Goal: Transaction & Acquisition: Obtain resource

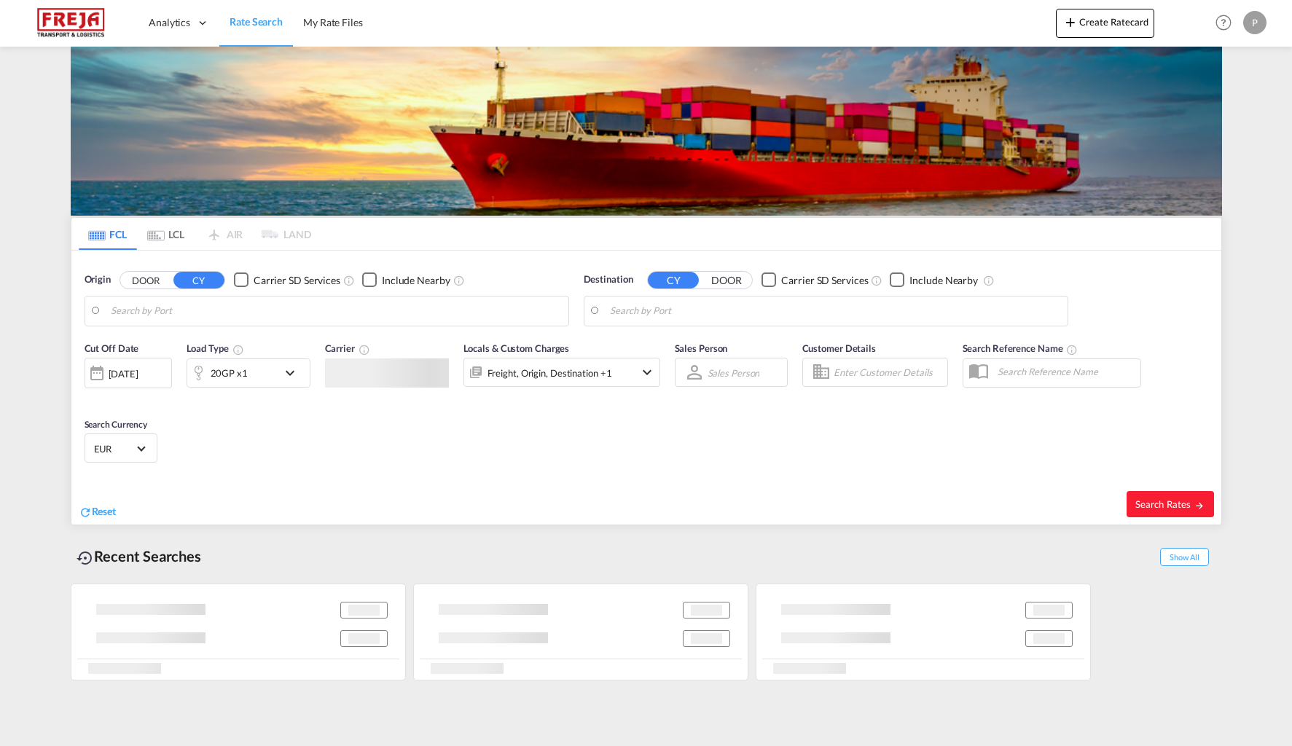
type input "Cochin, INCOK"
type input "[GEOGRAPHIC_DATA], DKFRC"
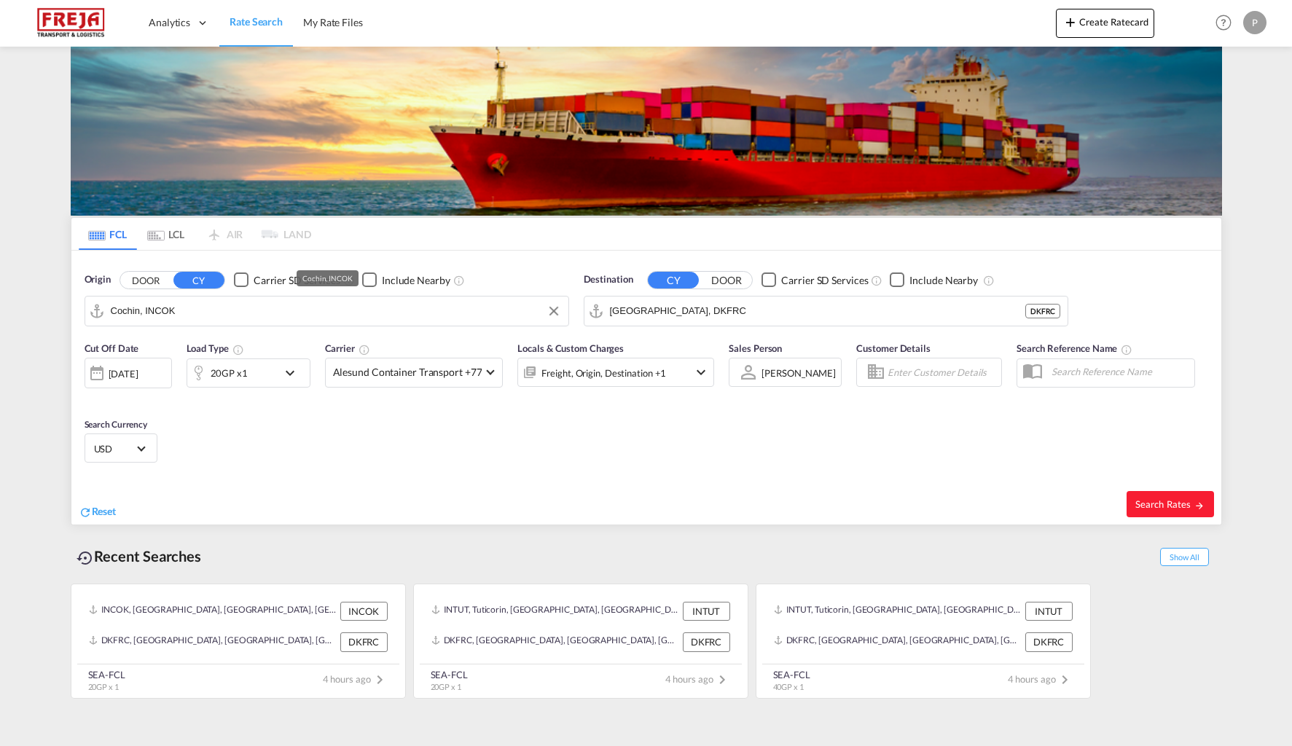
click at [191, 313] on input "Cochin, INCOK" at bounding box center [336, 311] width 450 height 22
click at [190, 310] on input "Cochin, INCOK" at bounding box center [336, 311] width 450 height 22
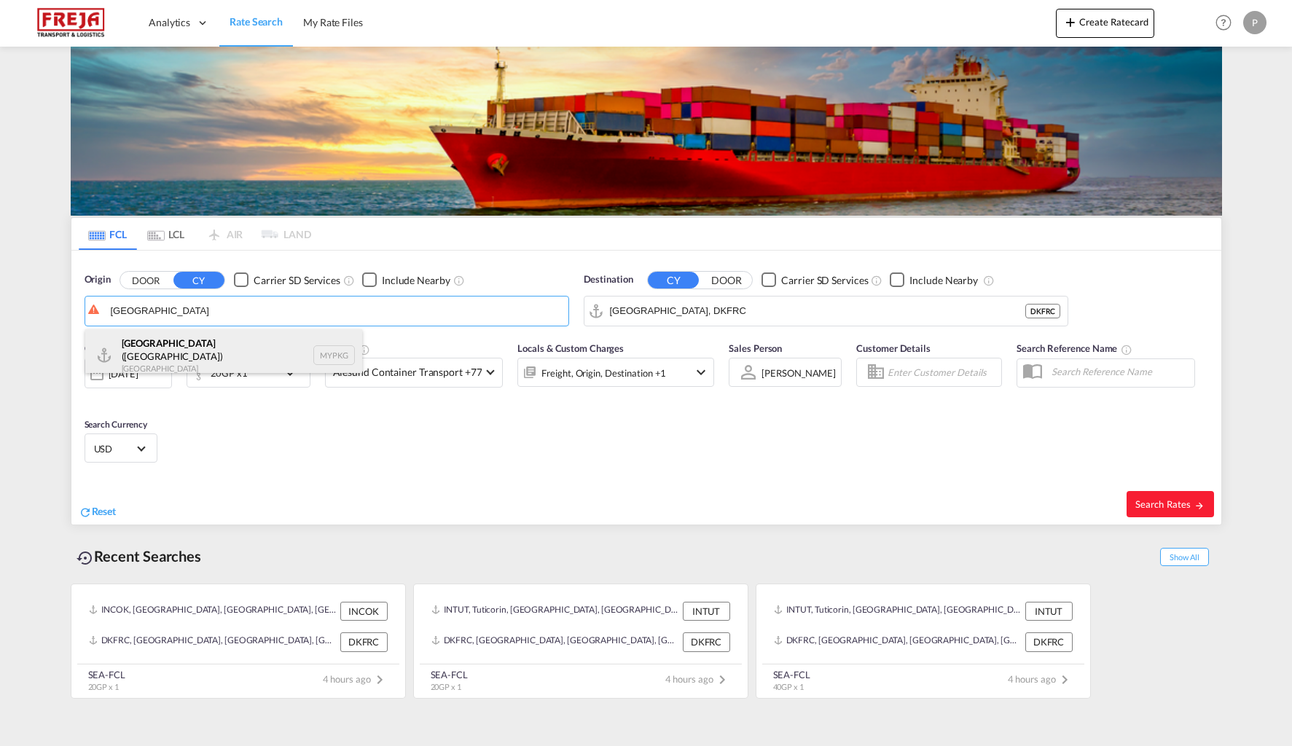
click at [264, 348] on div "[GEOGRAPHIC_DATA] ([GEOGRAPHIC_DATA]) [GEOGRAPHIC_DATA] MYPKG" at bounding box center [223, 355] width 277 height 52
type input "[GEOGRAPHIC_DATA] ([GEOGRAPHIC_DATA]), MYPKG"
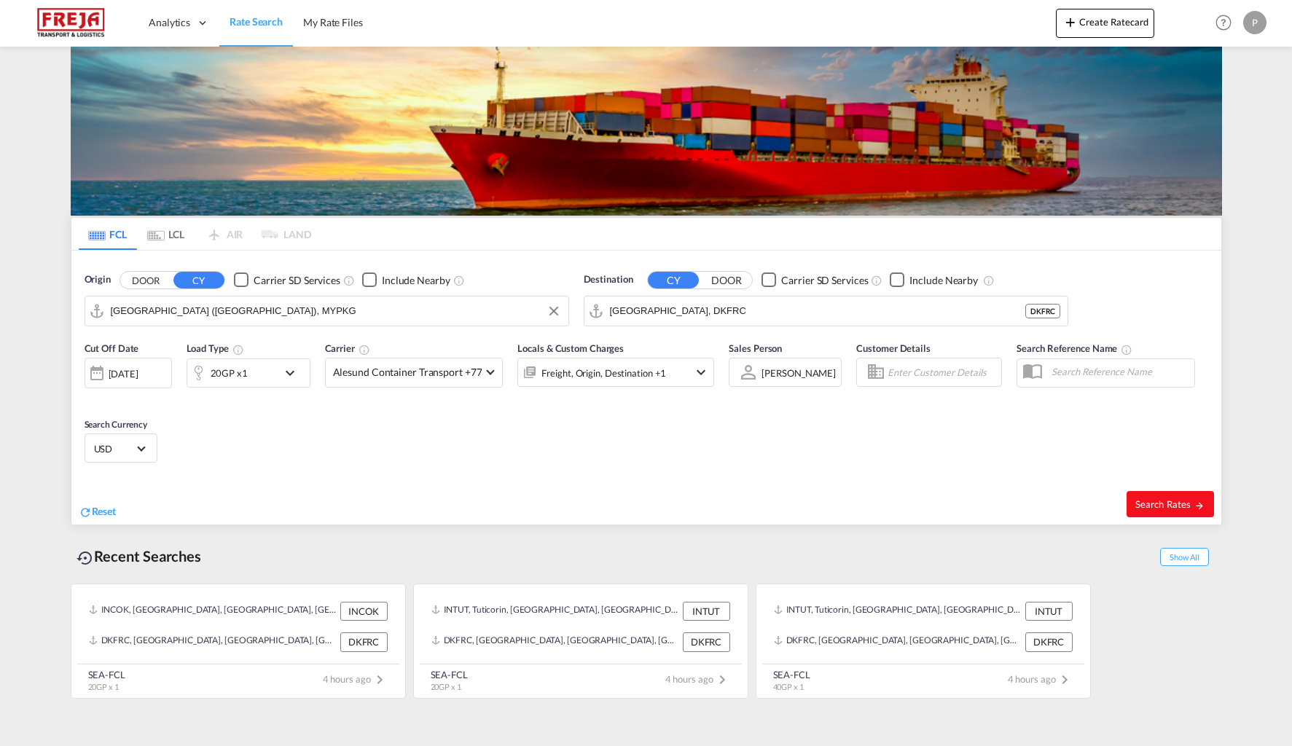
click at [1171, 501] on span "Search Rates" at bounding box center [1170, 504] width 70 height 12
type input "MYPKG to DKFRC / [DATE]"
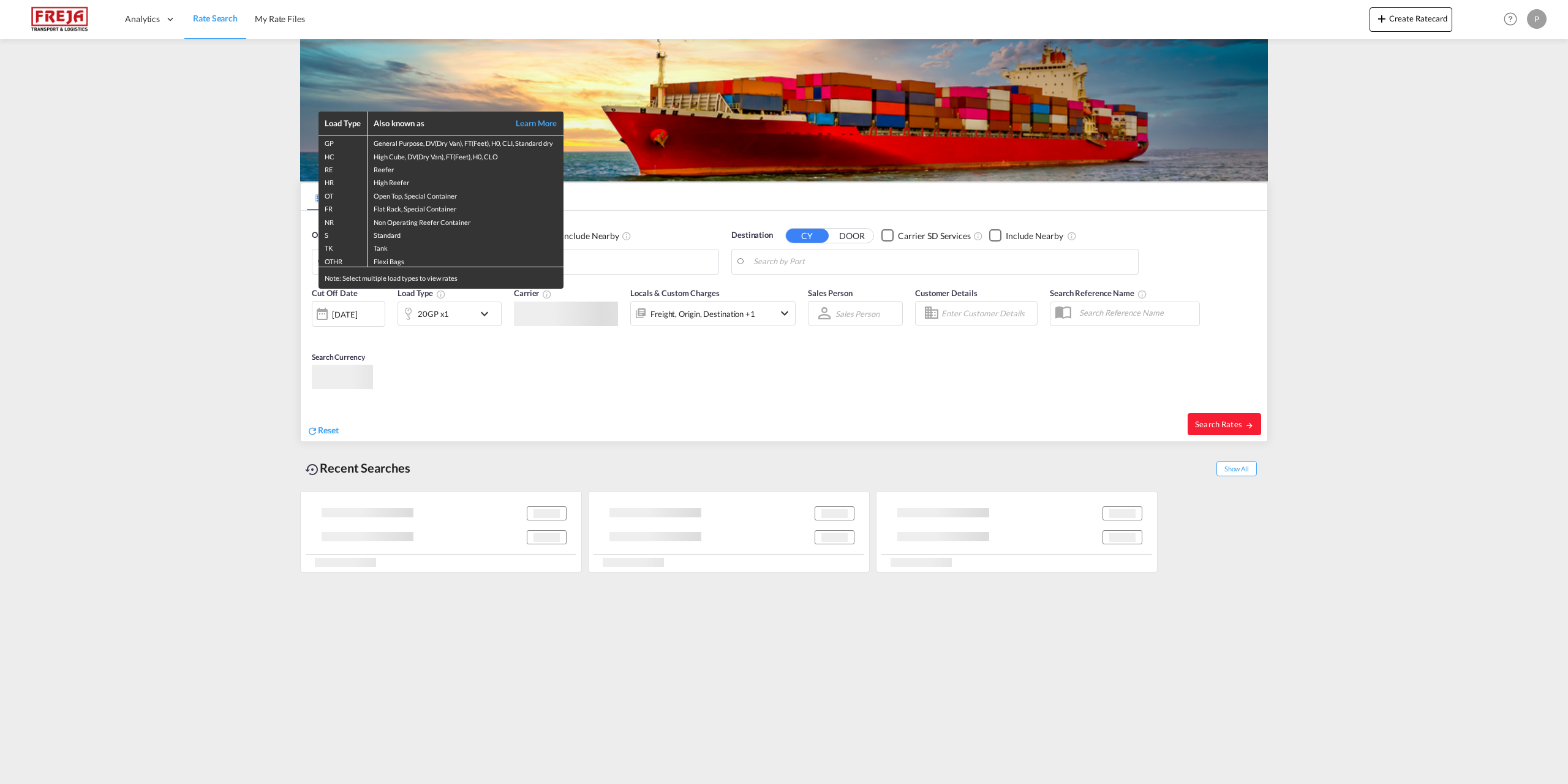
click at [416, 258] on td "Flexi Bags" at bounding box center [465, 261] width 196 height 13
type input "Mersin, TRMER"
type input "[GEOGRAPHIC_DATA] ([GEOGRAPHIC_DATA]), DKCPH"
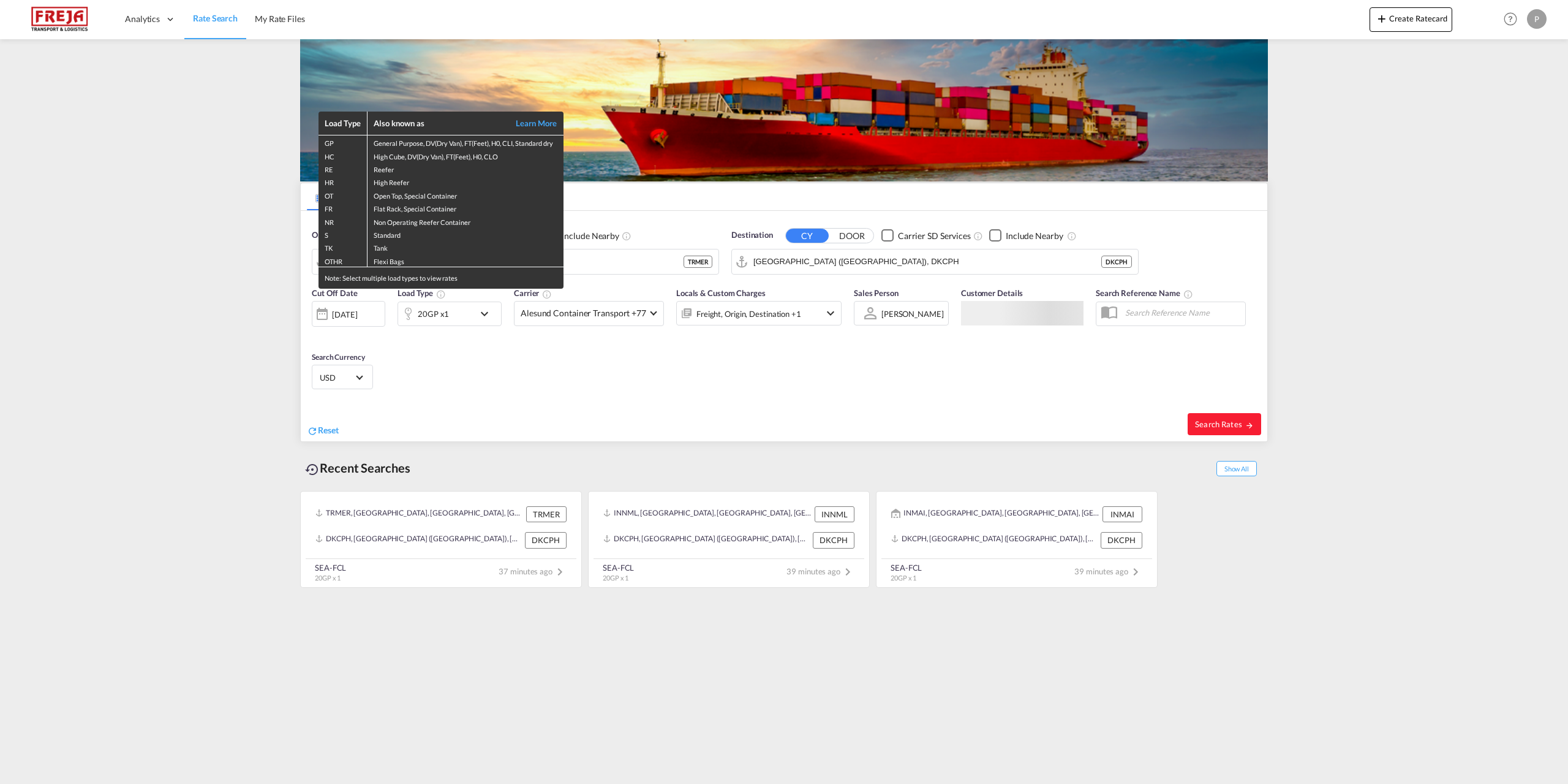
click at [581, 260] on div "Load Type Also known as Learn More GP General Purpose, DV(Dry Van), FT(Feet), H…" at bounding box center [784, 392] width 1568 height 784
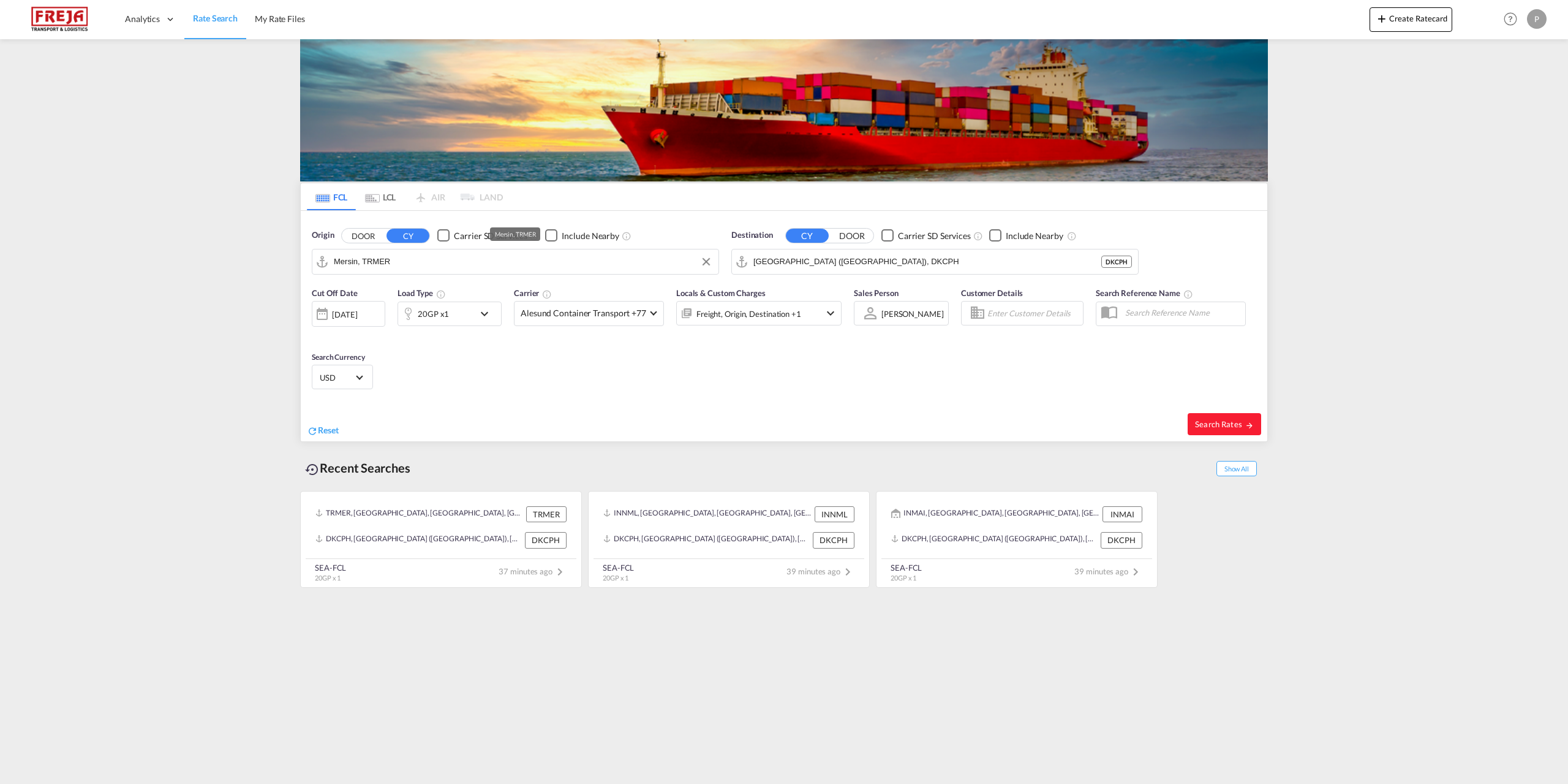
click at [604, 259] on input "Mersin, TRMER" at bounding box center [523, 262] width 378 height 19
click at [365, 299] on div "Shangh ai China CNSHA" at bounding box center [429, 295] width 233 height 37
type input "Shanghai, CNSHA"
click at [923, 258] on input "Copenhagen (Kobenhavn), DKCPH" at bounding box center [942, 262] width 378 height 19
click at [816, 294] on div "Aarhus Denmark DKAAR" at bounding box center [848, 295] width 233 height 37
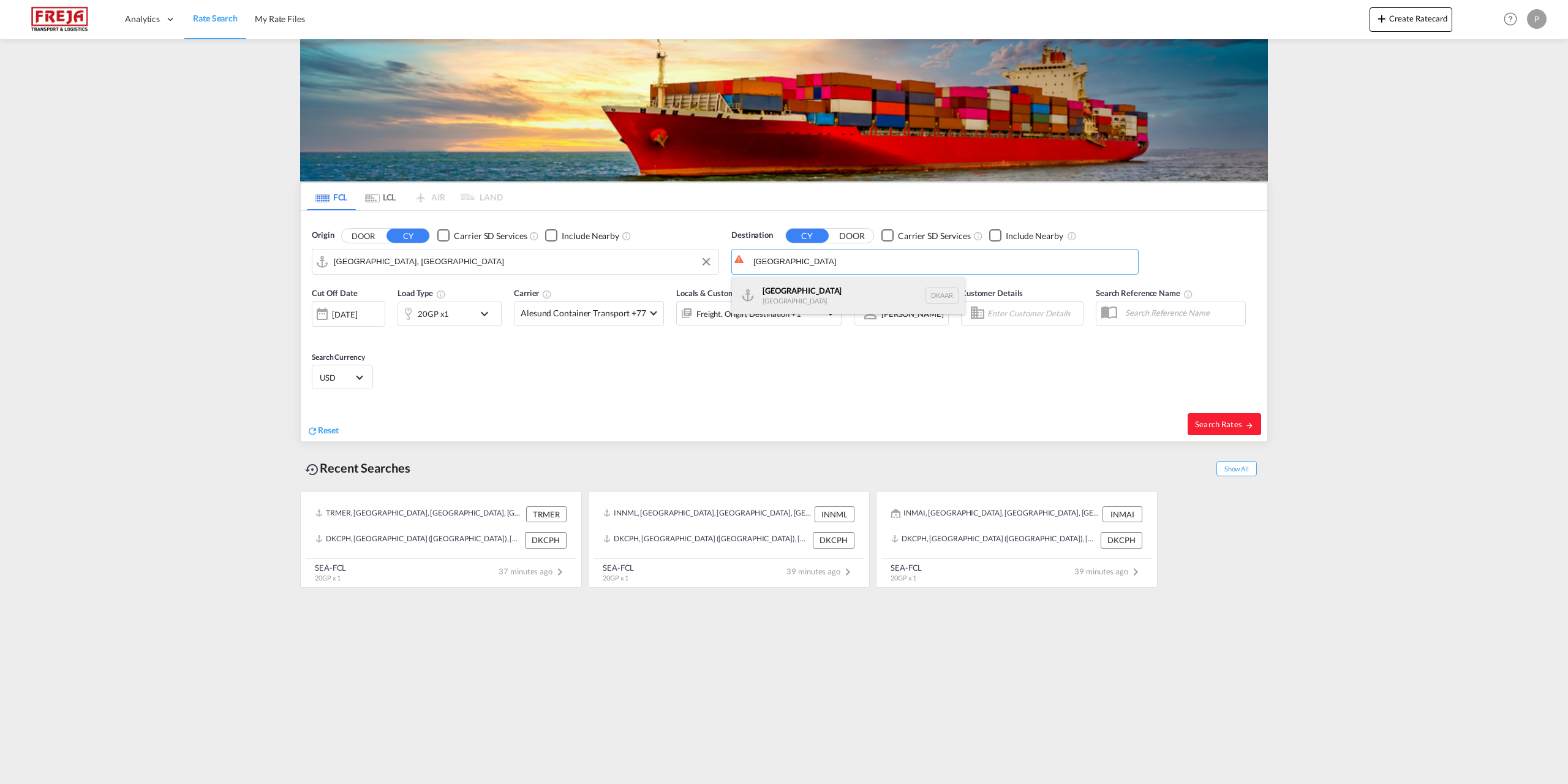
type input "Aarhus, DKAAR"
click at [1230, 421] on span "Search Rates" at bounding box center [1225, 424] width 59 height 10
type input "CNSHA to DKAAR / 13 Aug 2025"
